Goal: Browse casually

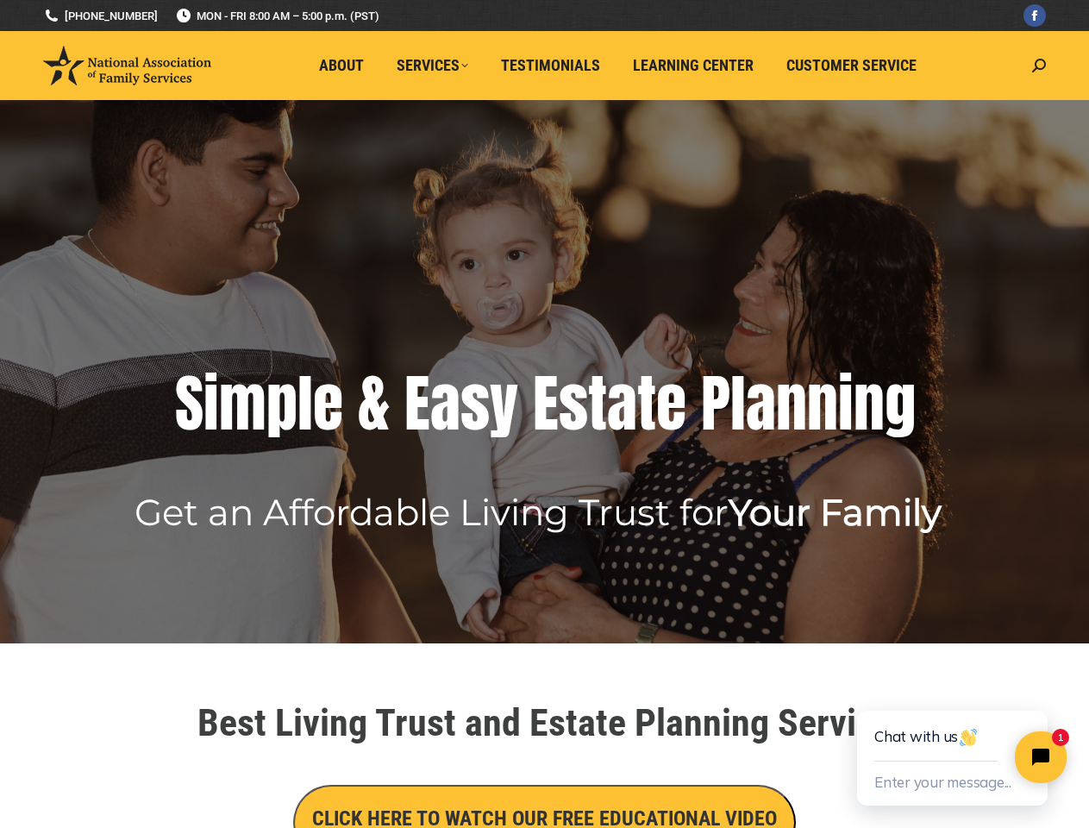
click at [544, 414] on div "E" at bounding box center [546, 403] width 26 height 69
click at [544, 372] on div "E" at bounding box center [546, 403] width 26 height 69
click at [33, 351] on rs-arrow at bounding box center [32, 350] width 43 height 43
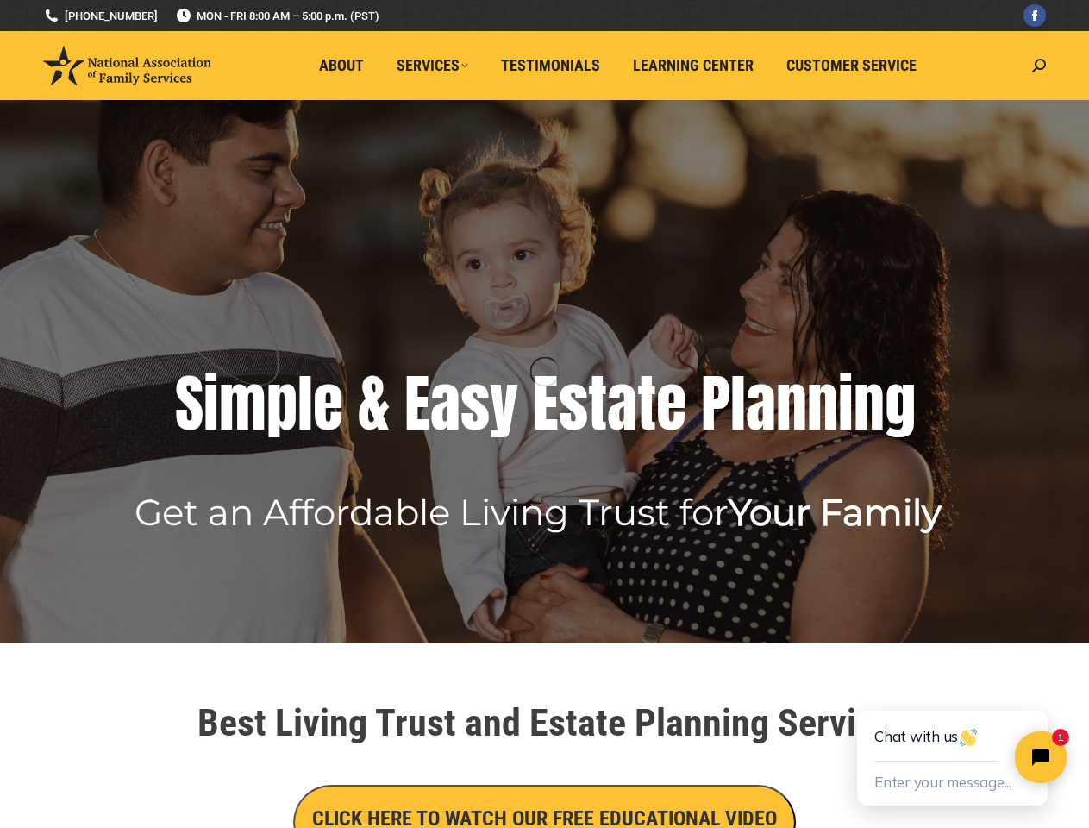
click at [1063, 354] on rs-arrow at bounding box center [1063, 354] width 43 height 43
click at [527, 610] on rs-bullet at bounding box center [527, 611] width 14 height 14
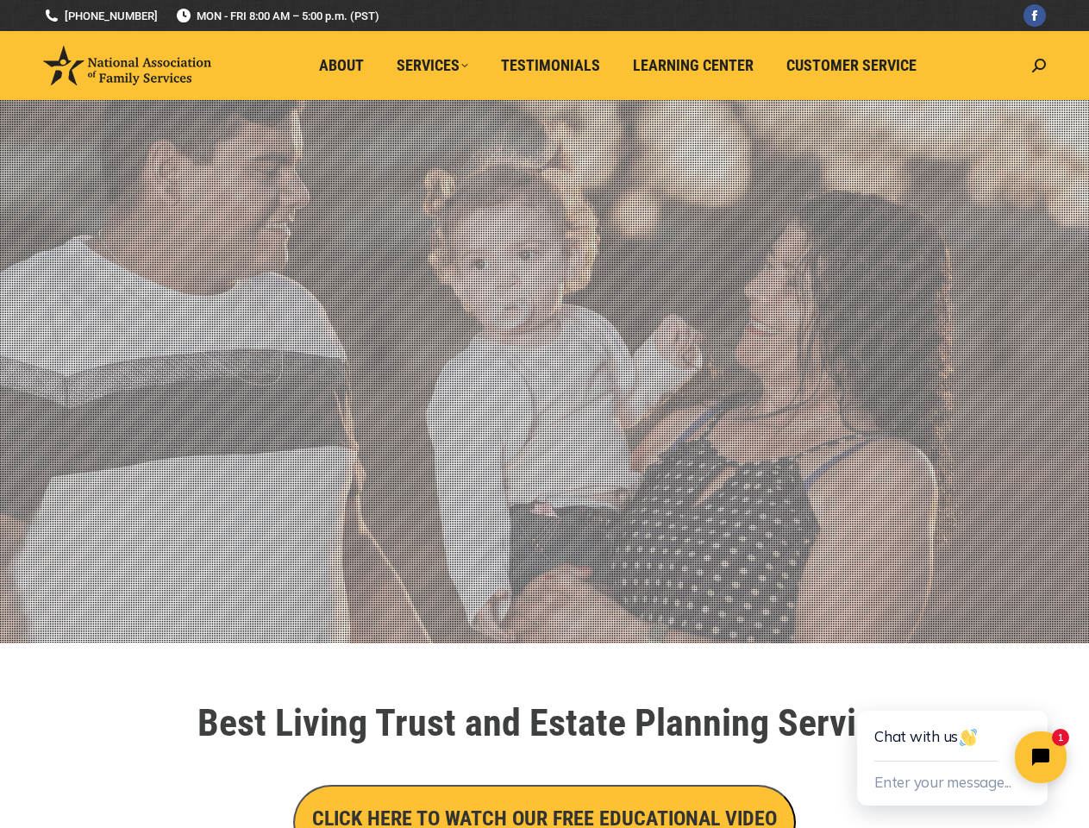
click at [545, 610] on rs-bullet at bounding box center [545, 611] width 14 height 14
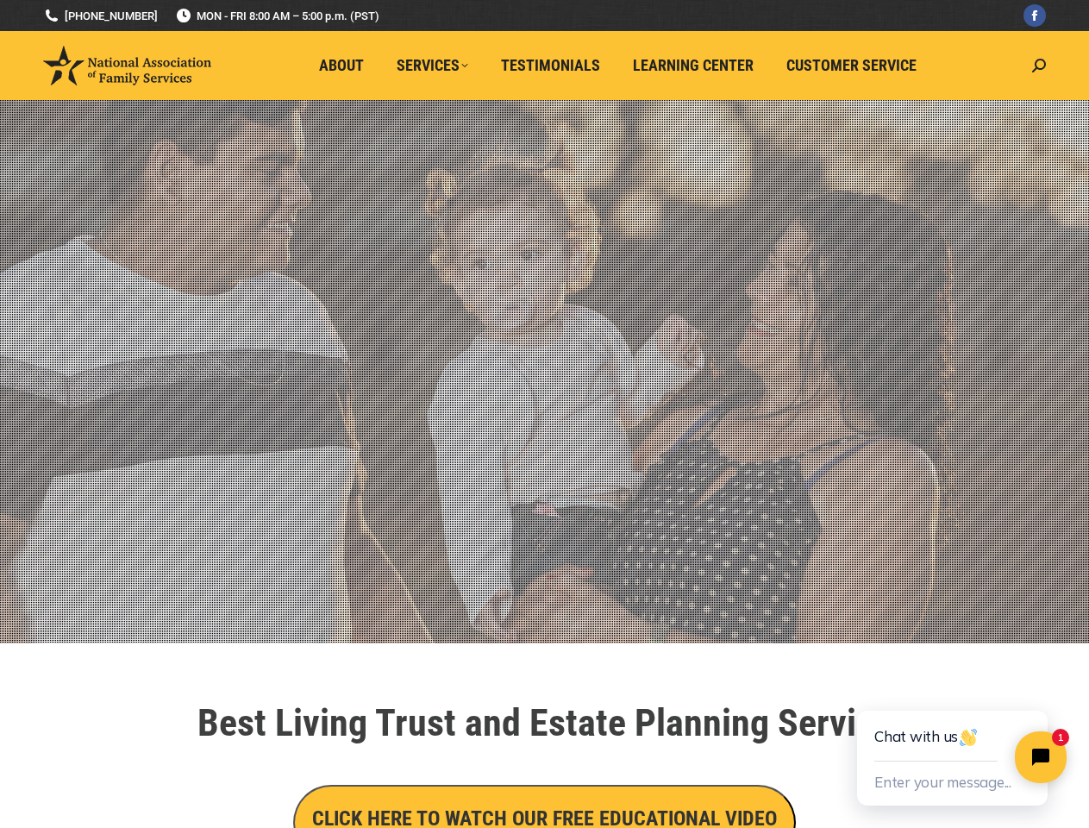
click at [563, 610] on rs-bullet at bounding box center [563, 611] width 14 height 14
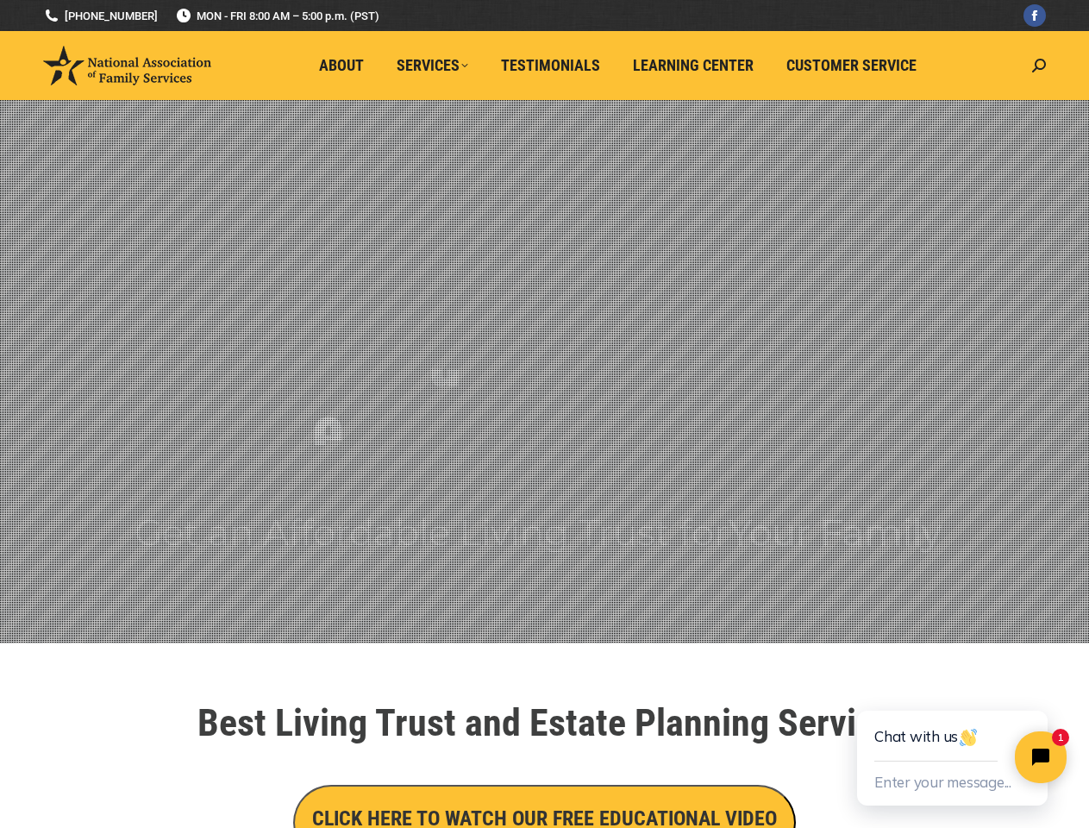
click at [544, 761] on div at bounding box center [545, 763] width 966 height 9
click at [544, 819] on h3 "CLICK HERE TO WATCH OUR FREE EDUCATIONAL VIDEO" at bounding box center [544, 818] width 465 height 29
click at [9, 8] on img "Close" at bounding box center [1, 15] width 29 height 29
